Goal: Task Accomplishment & Management: Use online tool/utility

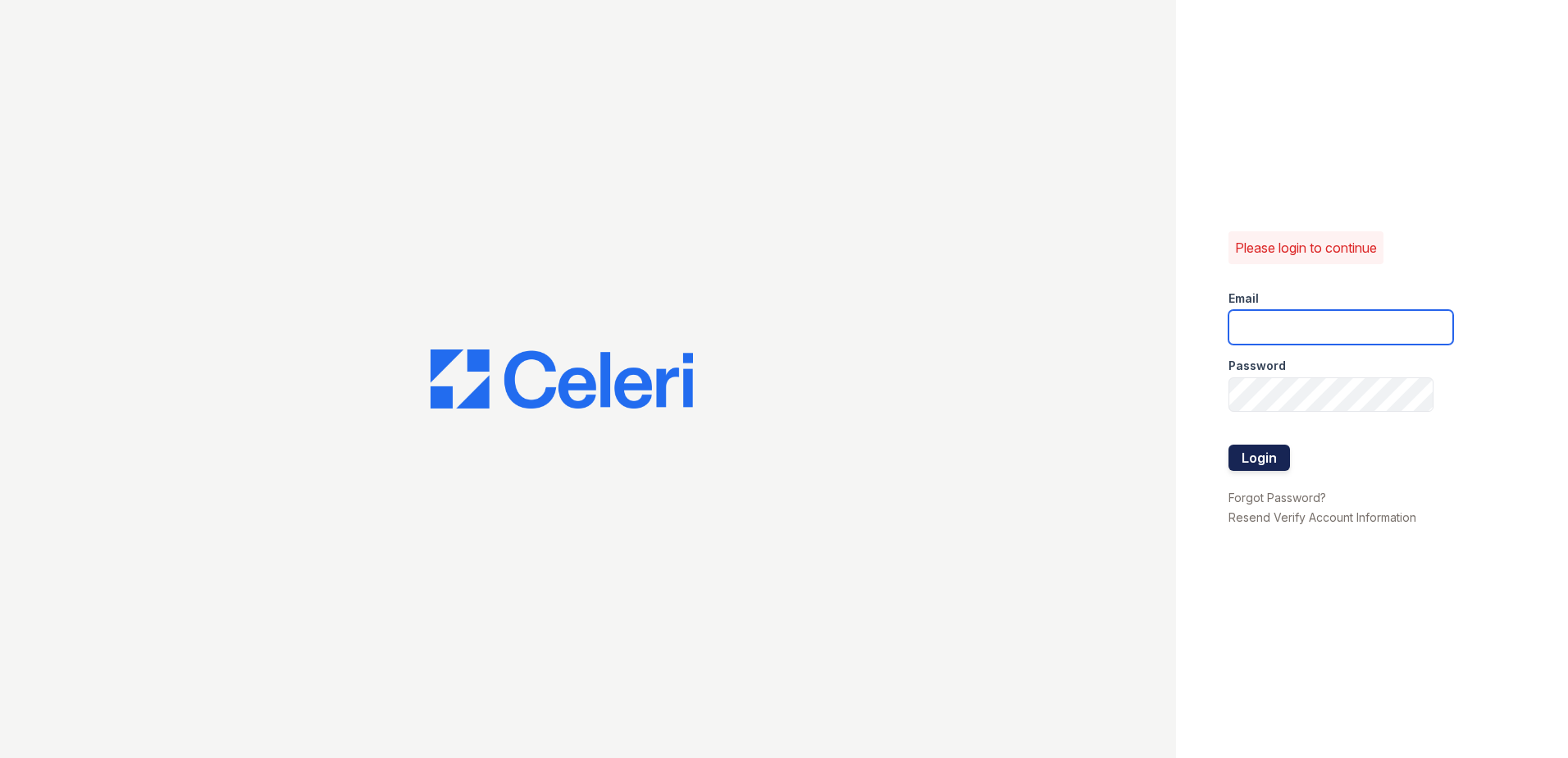
type input "[EMAIL_ADDRESS][DOMAIN_NAME]"
drag, startPoint x: 1280, startPoint y: 458, endPoint x: 1269, endPoint y: 450, distance: 13.6
click at [1280, 458] on button "Login" at bounding box center [1260, 456] width 61 height 26
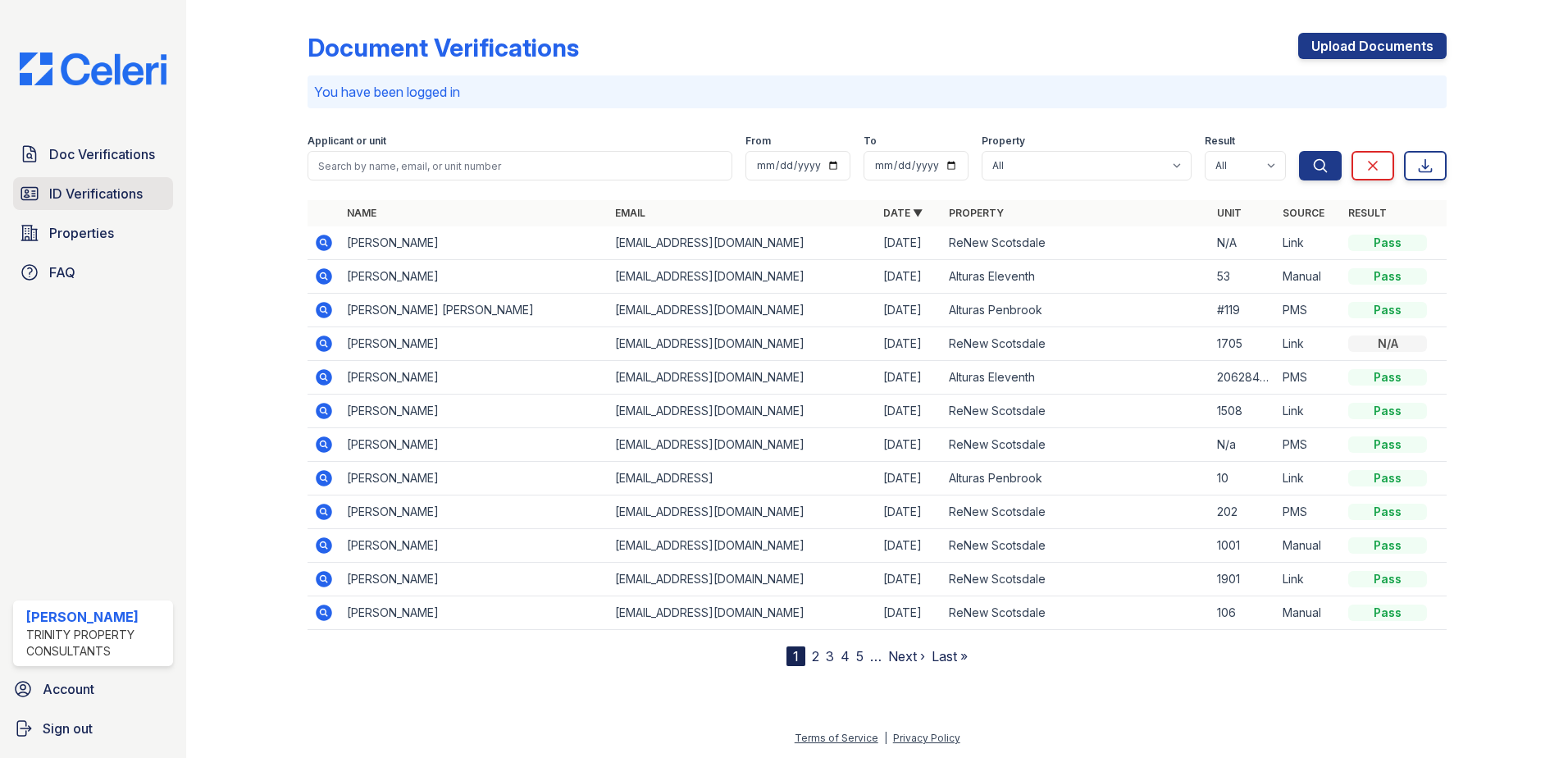
click at [92, 187] on span "ID Verifications" at bounding box center [96, 193] width 94 height 20
